Goal: Transaction & Acquisition: Purchase product/service

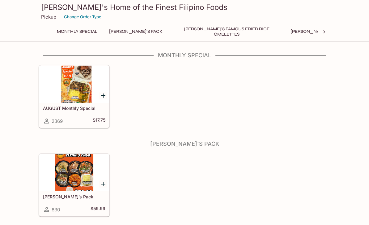
click at [67, 184] on div at bounding box center [74, 172] width 70 height 37
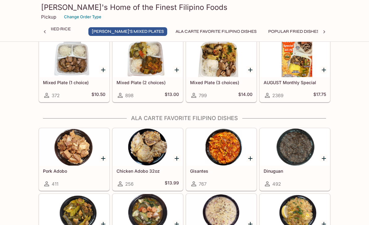
scroll to position [380, 0]
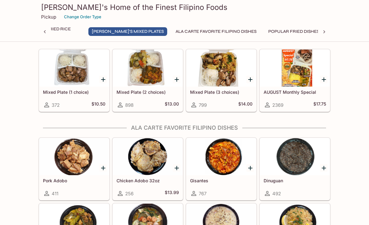
click at [70, 168] on div at bounding box center [74, 156] width 70 height 37
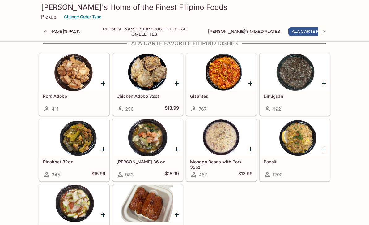
scroll to position [464, 0]
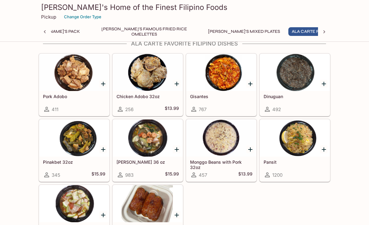
click at [234, 89] on div at bounding box center [222, 72] width 70 height 37
